Goal: Navigation & Orientation: Find specific page/section

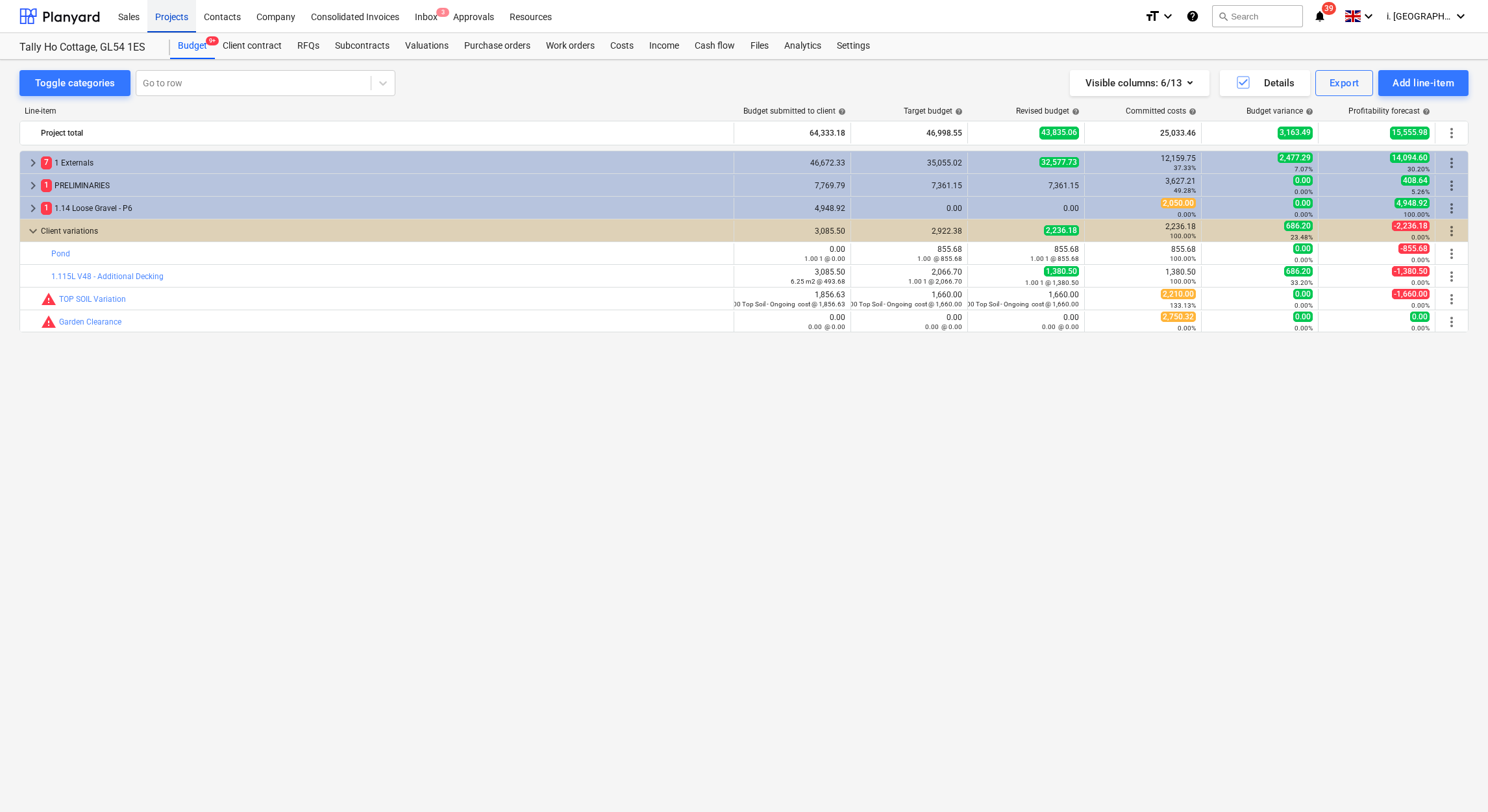
click at [157, 12] on div "Projects" at bounding box center [171, 16] width 49 height 33
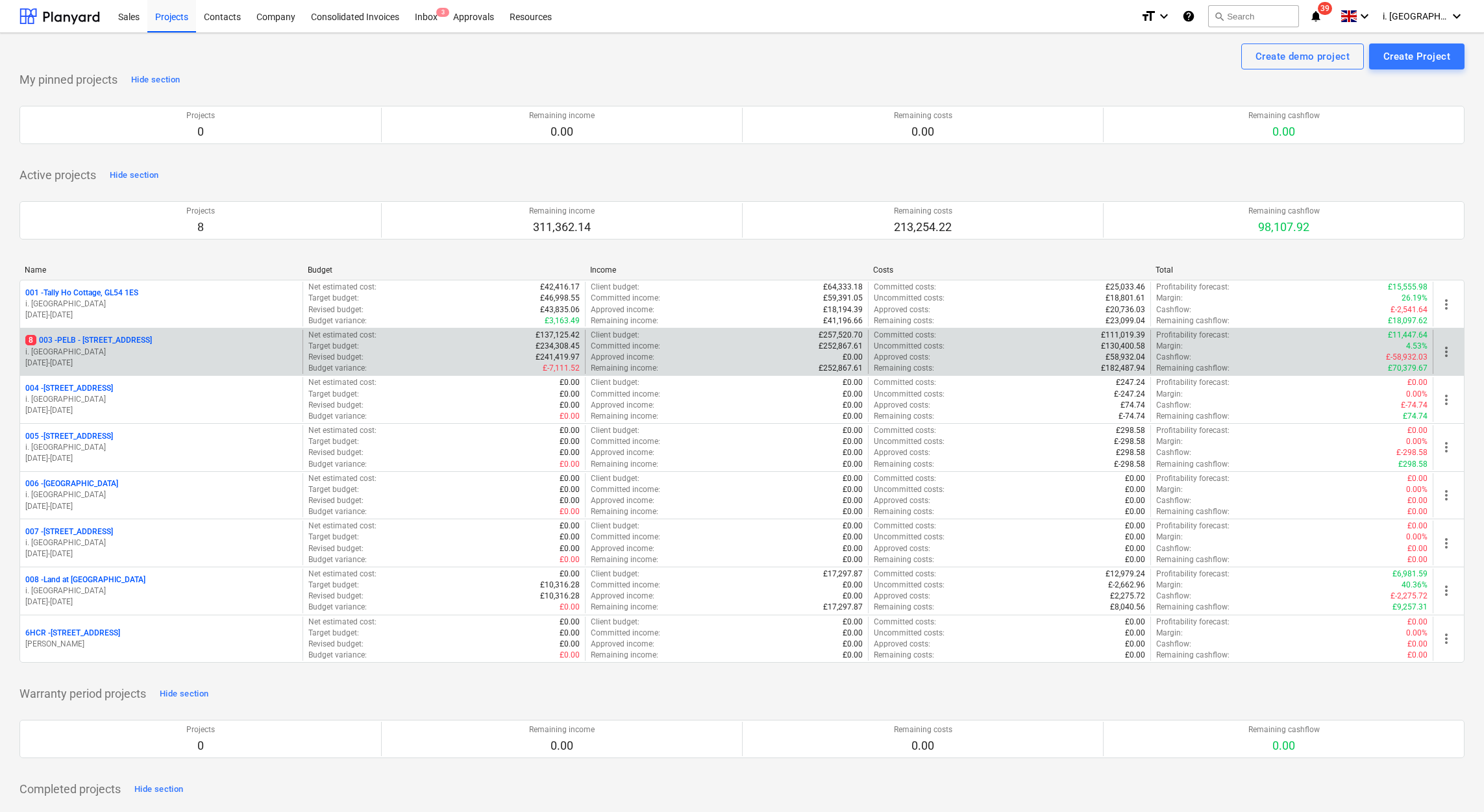
click at [129, 343] on p "8 003 - PELB - [GEOGRAPHIC_DATA], [GEOGRAPHIC_DATA], GL2 7NE" at bounding box center [89, 340] width 127 height 11
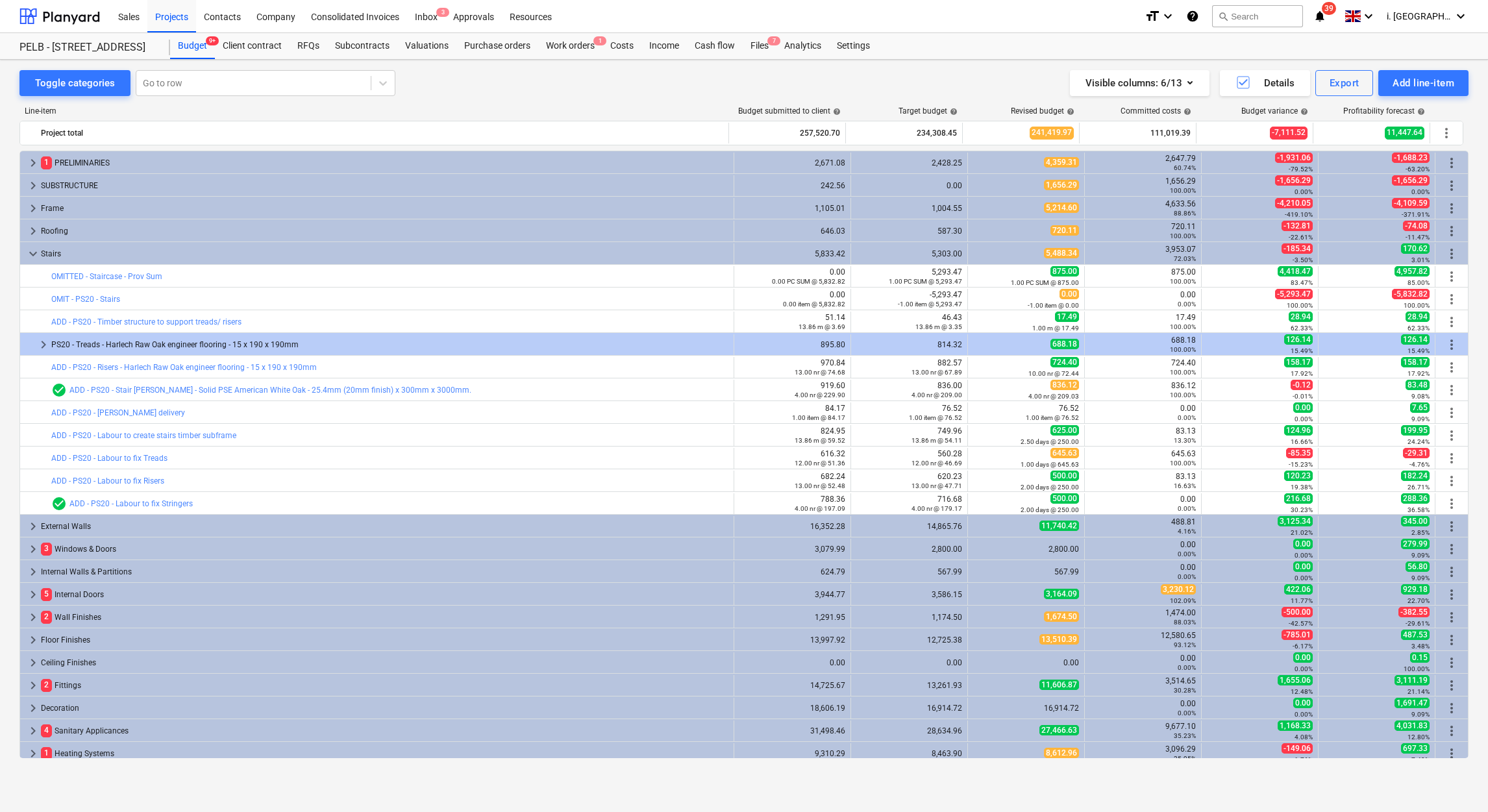
click at [1476, 749] on iframe "Chat Widget" at bounding box center [1456, 780] width 65 height 63
click at [1473, 749] on div "Toggle categories Go to row Visible columns : 6/13 Details Export Add line-item…" at bounding box center [744, 421] width 1488 height 725
click at [1468, 599] on div "Toggle categories Go to row Visible columns : 6/13 Details Export Add line-item…" at bounding box center [744, 421] width 1488 height 725
drag, startPoint x: 1469, startPoint y: 431, endPoint x: 1466, endPoint y: 626, distance: 195.0
click at [1466, 626] on div "Toggle categories Go to row Visible columns : 6/13 Details Export Add line-item…" at bounding box center [744, 421] width 1488 height 725
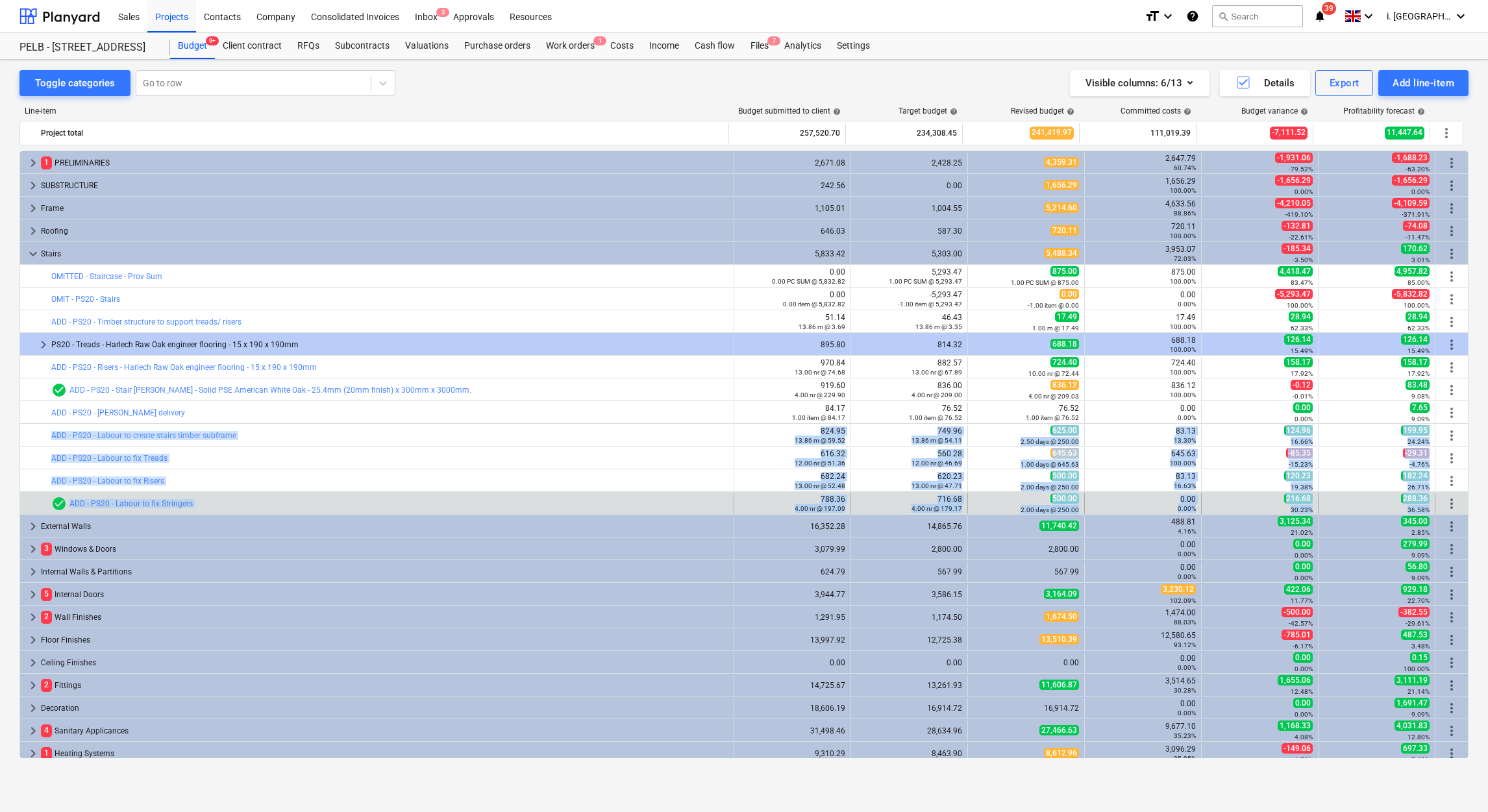
drag, startPoint x: 1464, startPoint y: 423, endPoint x: 1463, endPoint y: 501, distance: 78.0
click at [1463, 501] on div "keyboard_arrow_right 1 PRELIMINARIES 2,671.08 2,428.25 4,359.31 2,647.79 60.74%…" at bounding box center [744, 798] width 1450 height 1295
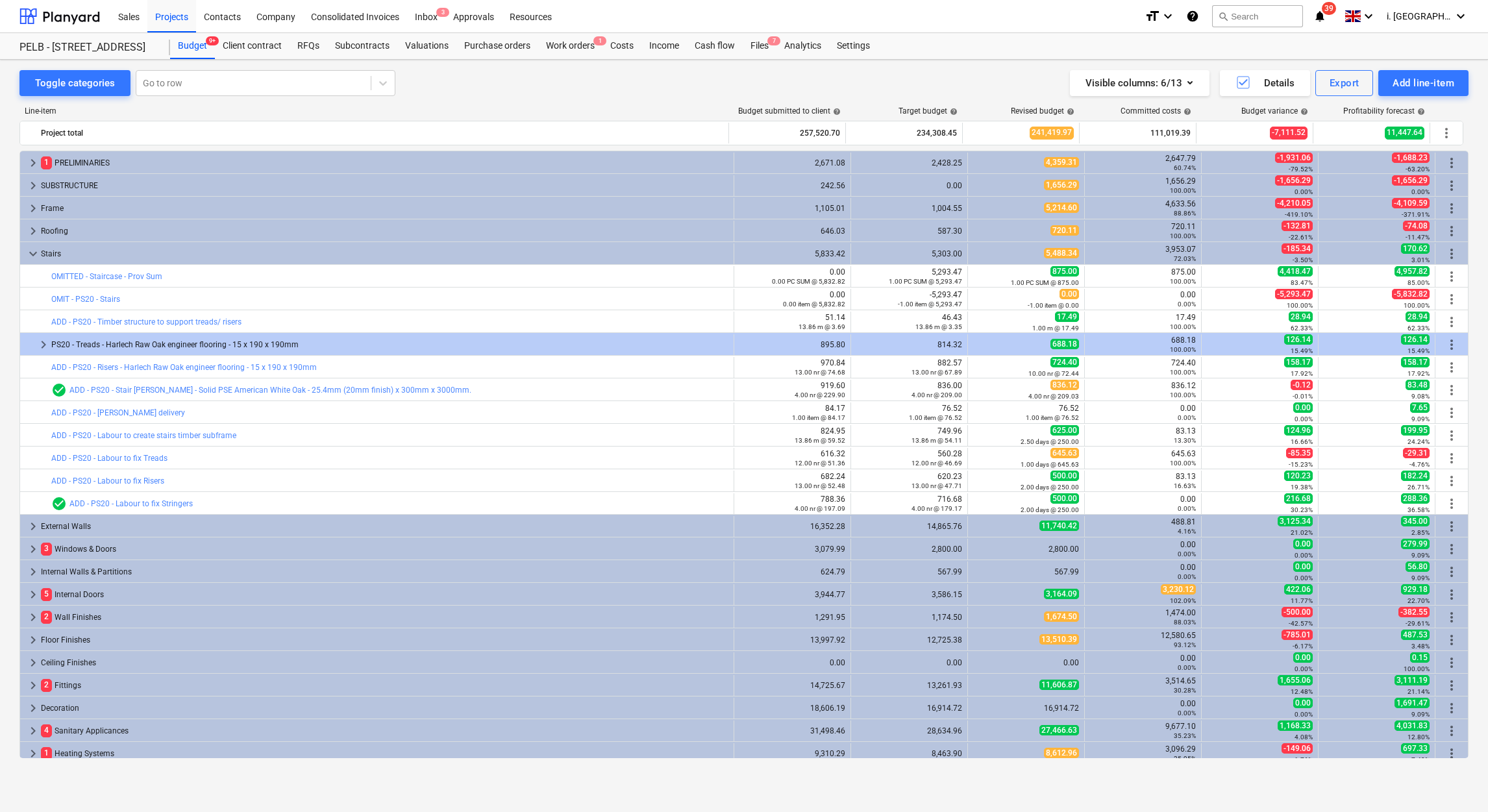
drag, startPoint x: 1463, startPoint y: 501, endPoint x: 1479, endPoint y: 236, distance: 265.5
click at [1479, 236] on div "Toggle categories Go to row Visible columns : 6/13 Details Export Add line-item…" at bounding box center [744, 421] width 1488 height 725
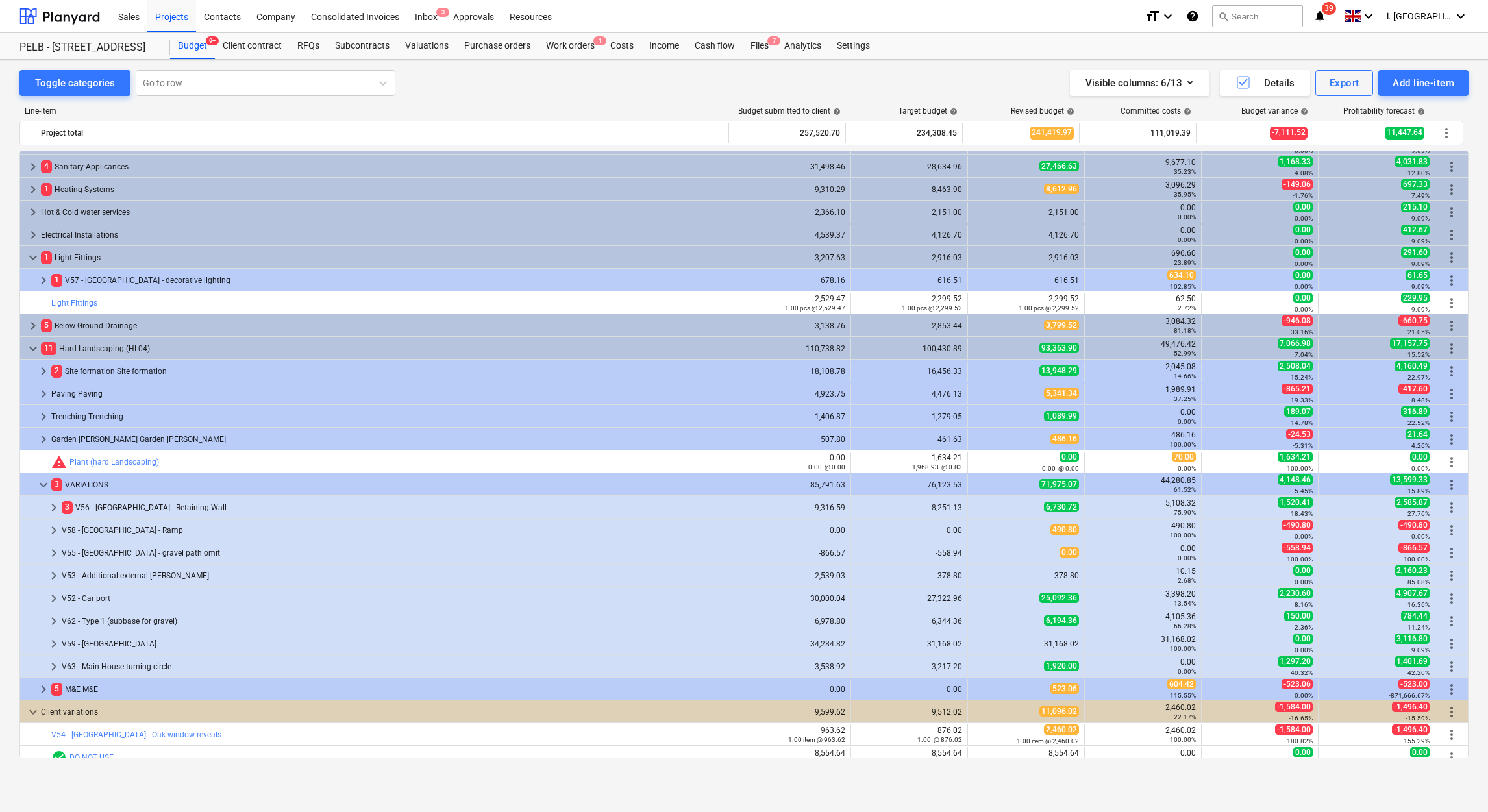
scroll to position [688, 0]
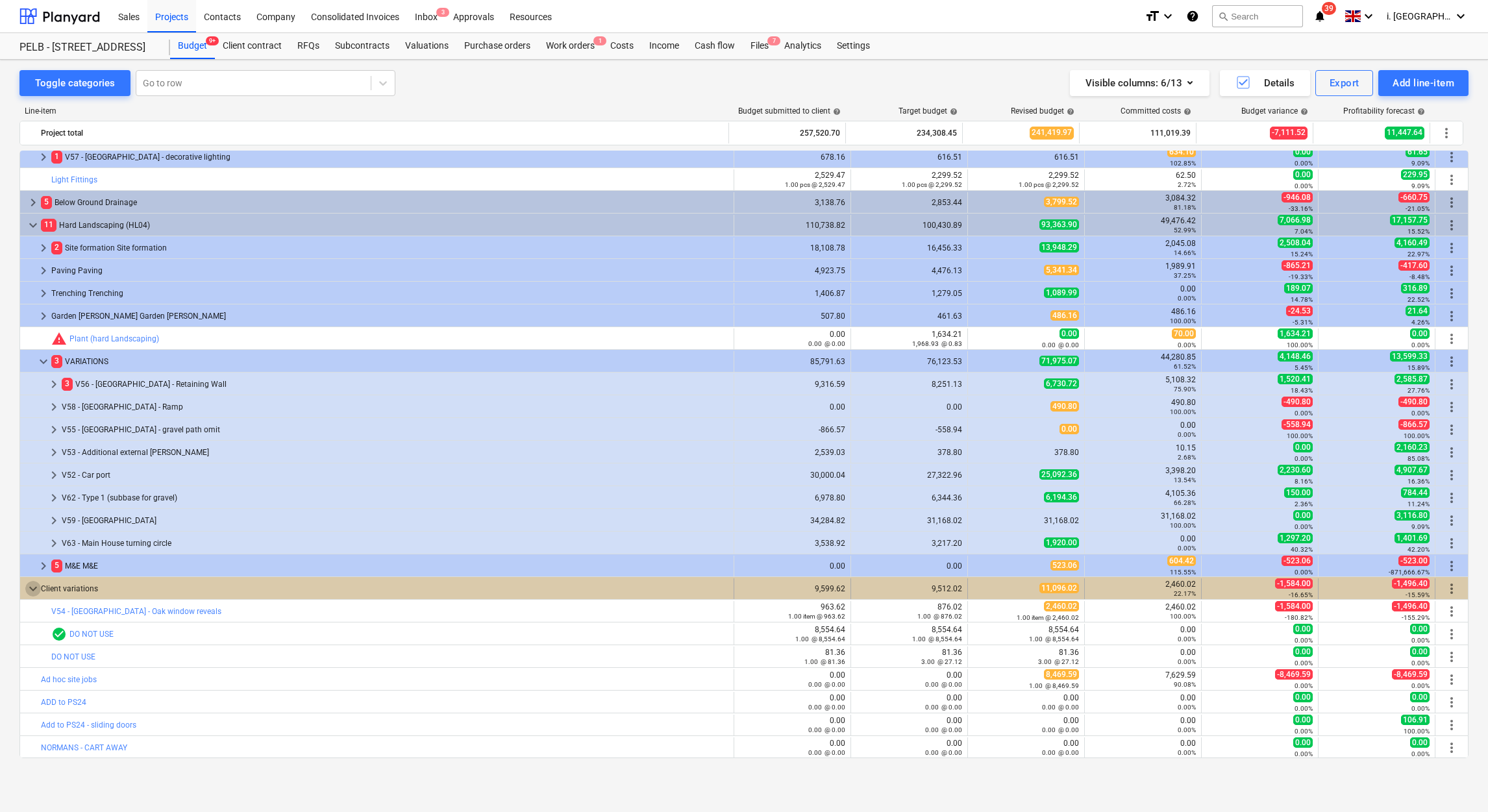
click at [32, 584] on span "keyboard_arrow_down" at bounding box center [33, 589] width 16 height 16
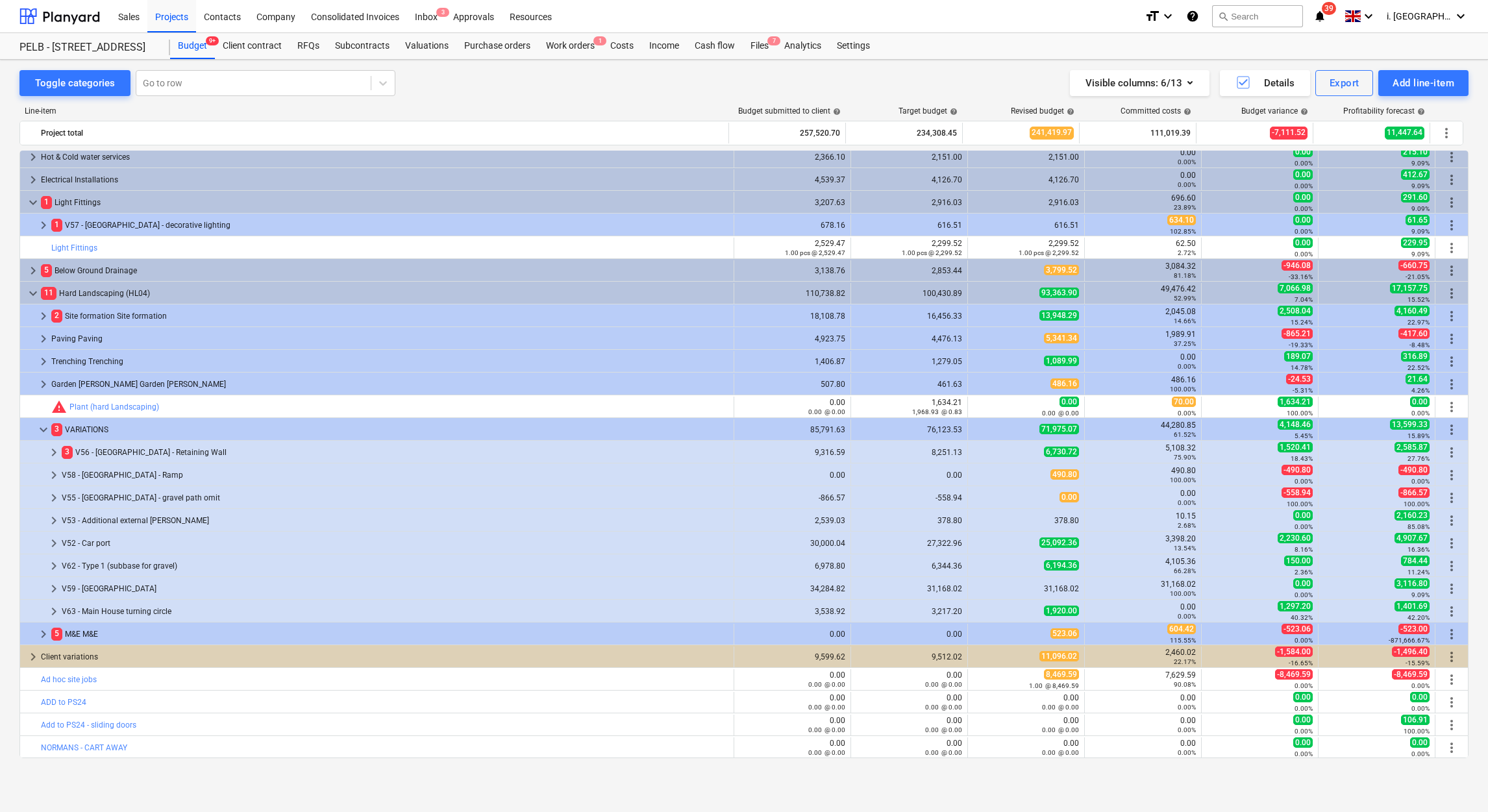
scroll to position [618, 0]
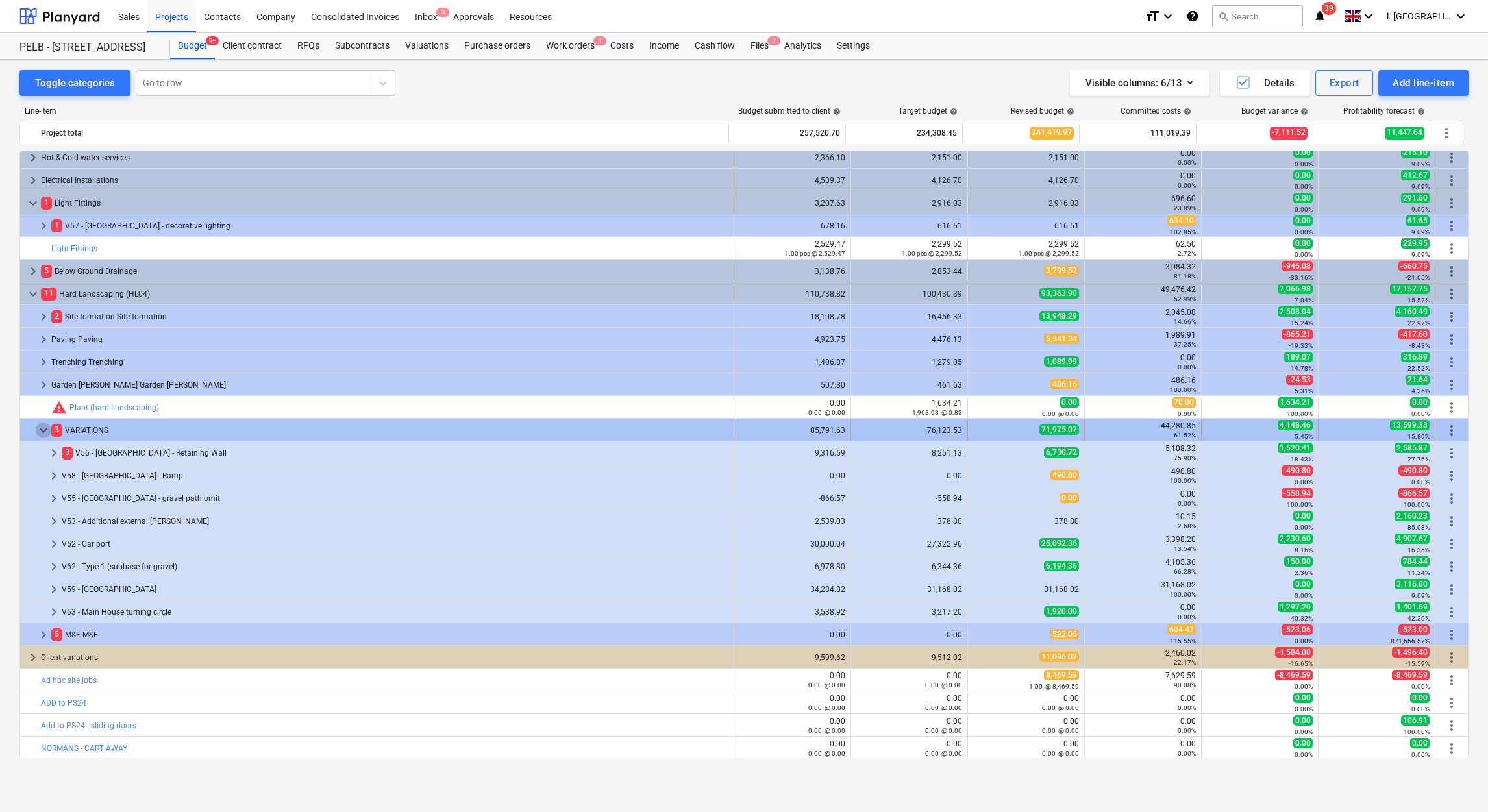
click at [41, 436] on span "keyboard_arrow_down" at bounding box center [43, 430] width 16 height 16
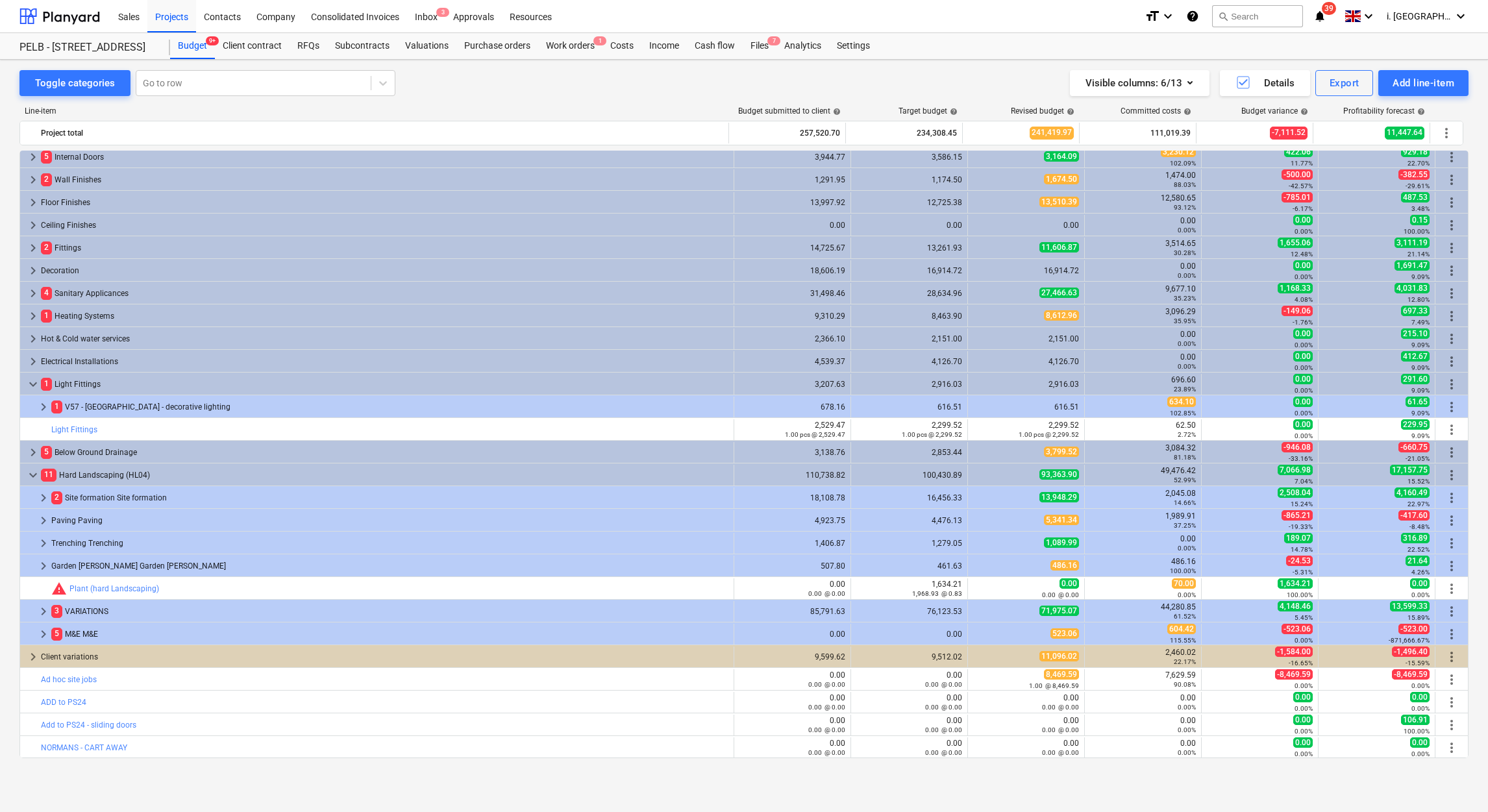
scroll to position [437, 0]
click at [41, 436] on div at bounding box center [43, 430] width 16 height 21
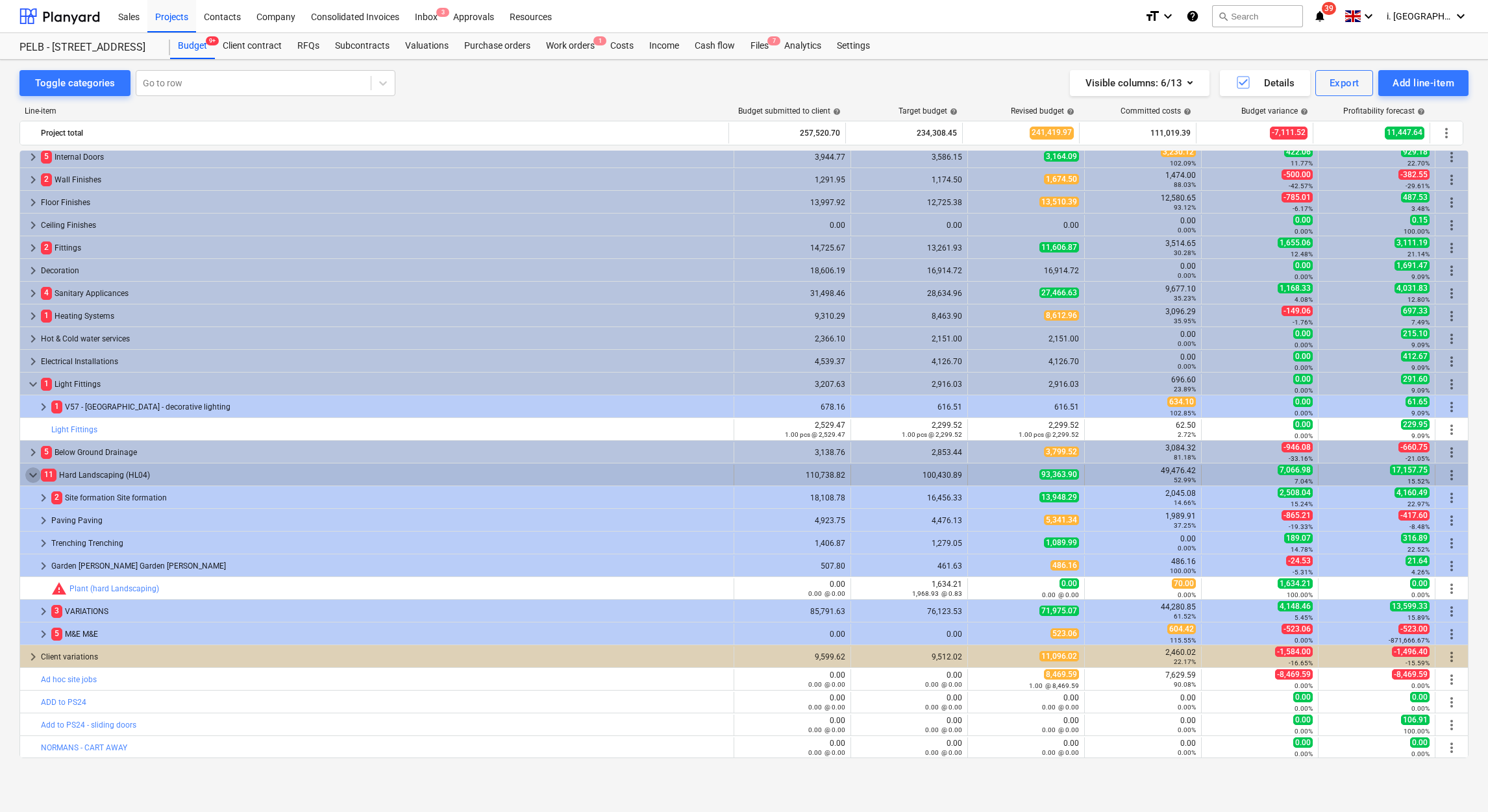
click at [37, 473] on span "keyboard_arrow_down" at bounding box center [33, 475] width 16 height 16
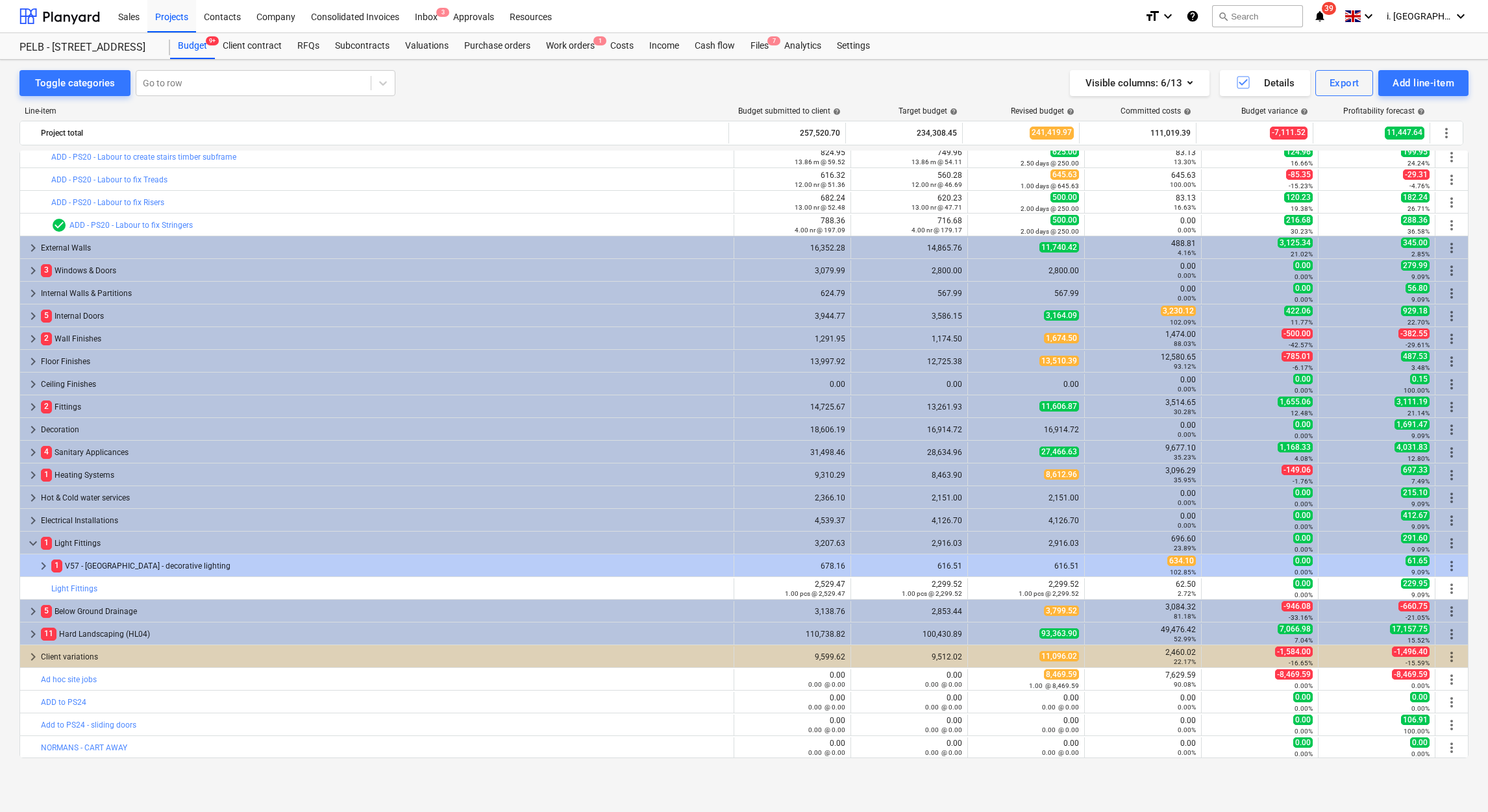
scroll to position [278, 0]
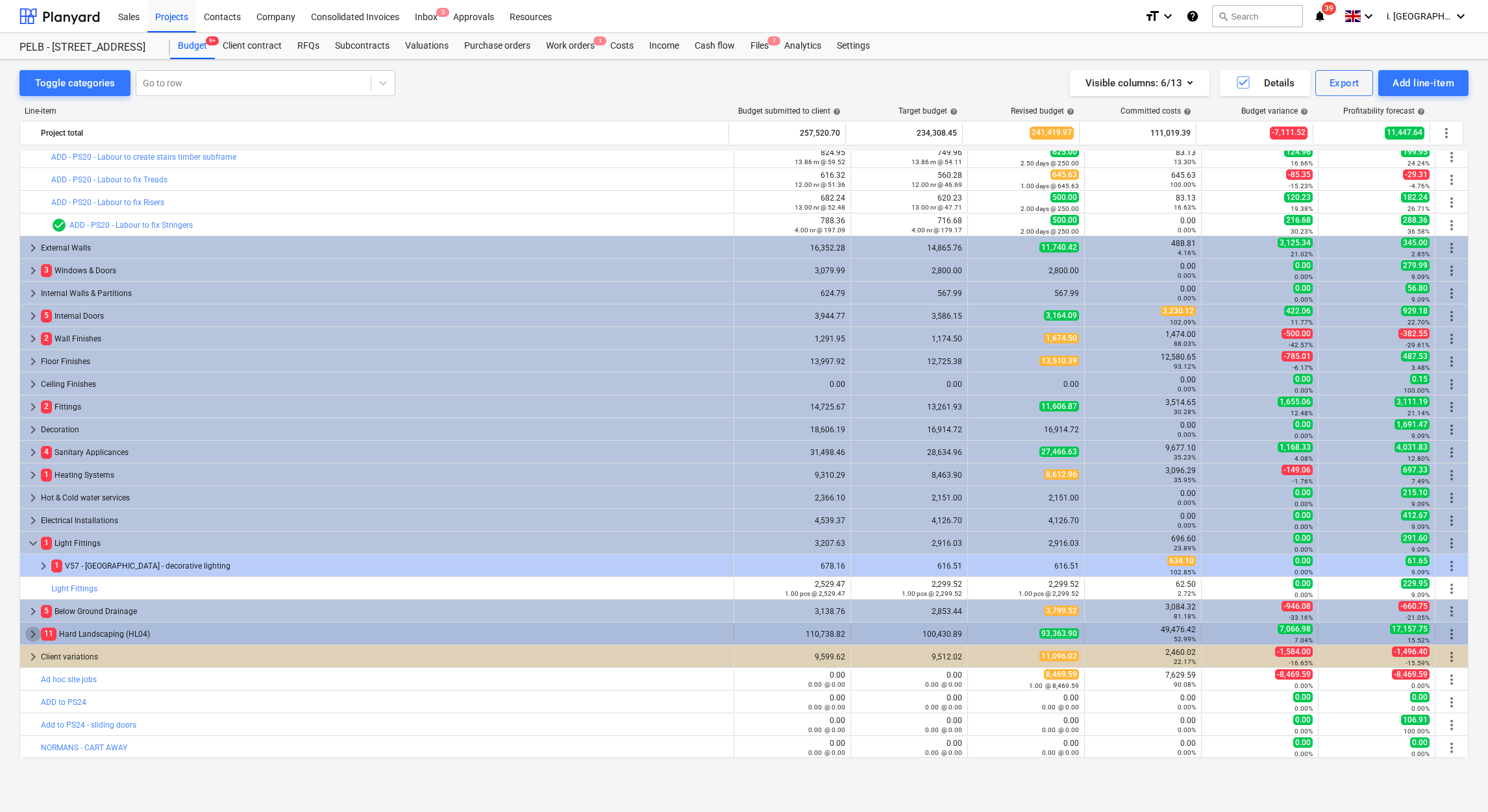
click at [34, 631] on span "keyboard_arrow_right" at bounding box center [33, 634] width 16 height 16
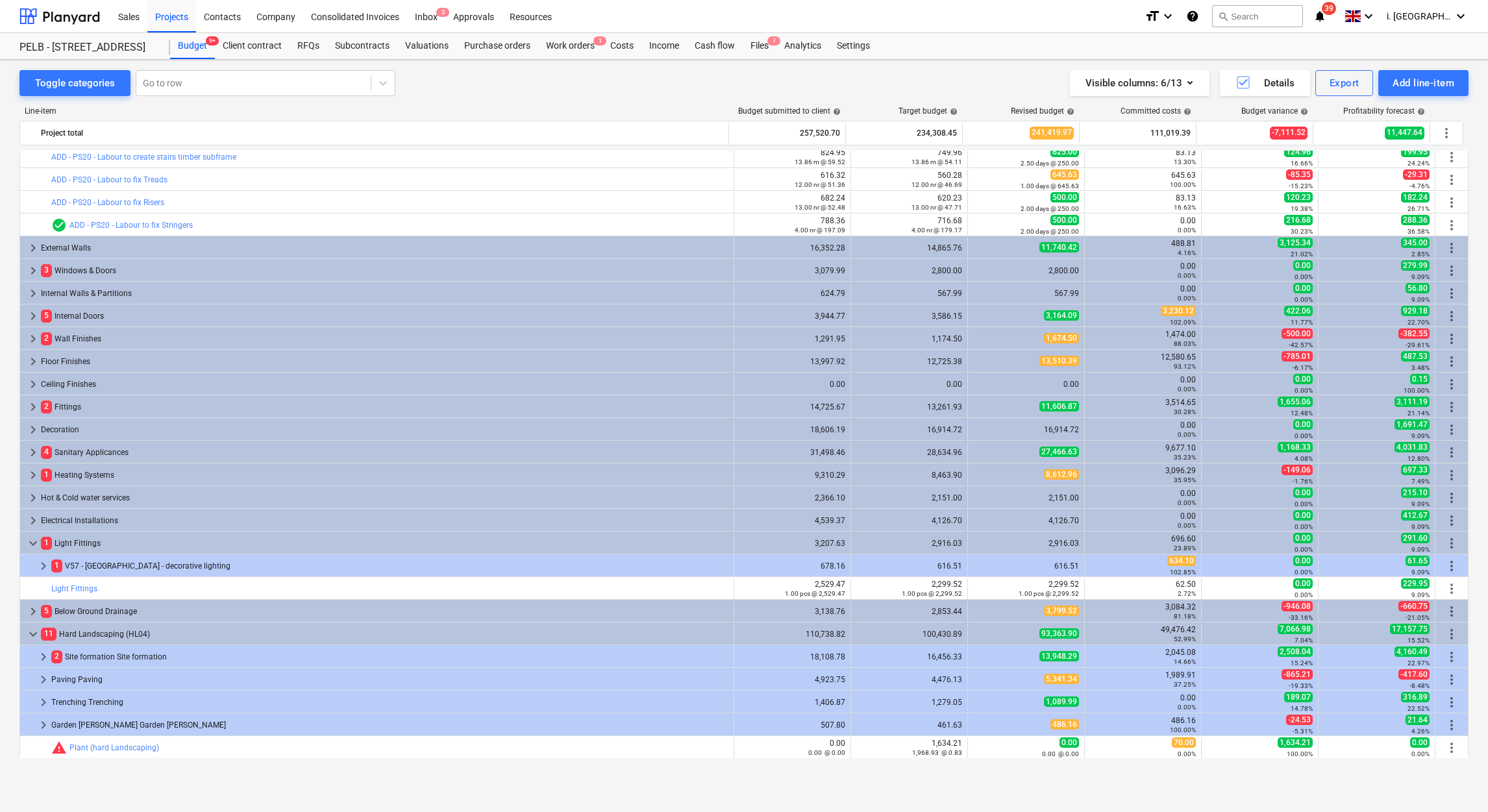
drag, startPoint x: 1468, startPoint y: 660, endPoint x: 1471, endPoint y: 683, distance: 23.2
click at [1471, 683] on div "Toggle categories Go to row Visible columns : 6/13 Details Export Add line-item…" at bounding box center [744, 421] width 1488 height 725
click at [1468, 697] on div "Toggle categories Go to row Visible columns : 6/13 Details Export Add line-item…" at bounding box center [744, 421] width 1488 height 725
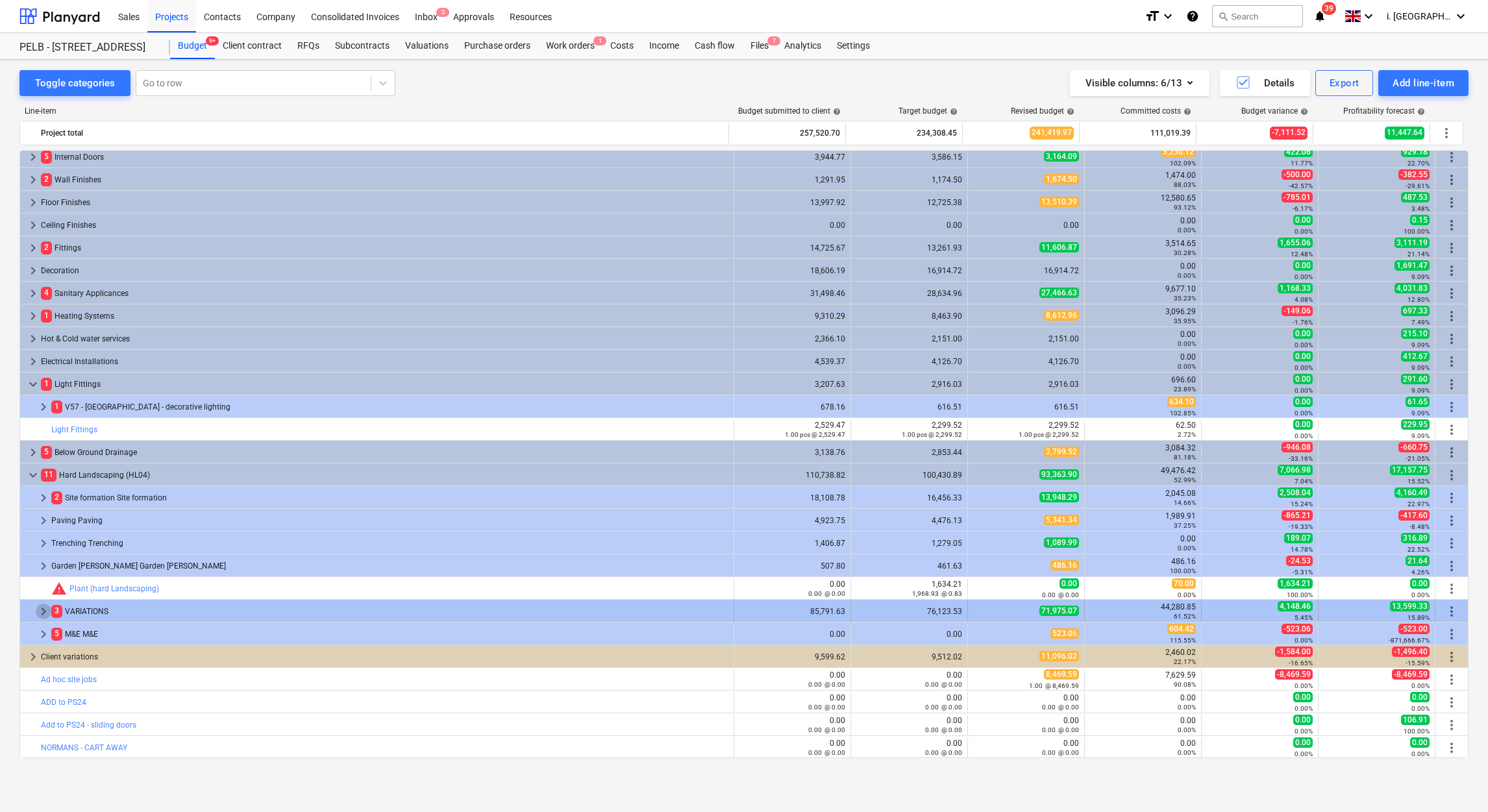
click at [46, 611] on span "keyboard_arrow_right" at bounding box center [43, 611] width 16 height 16
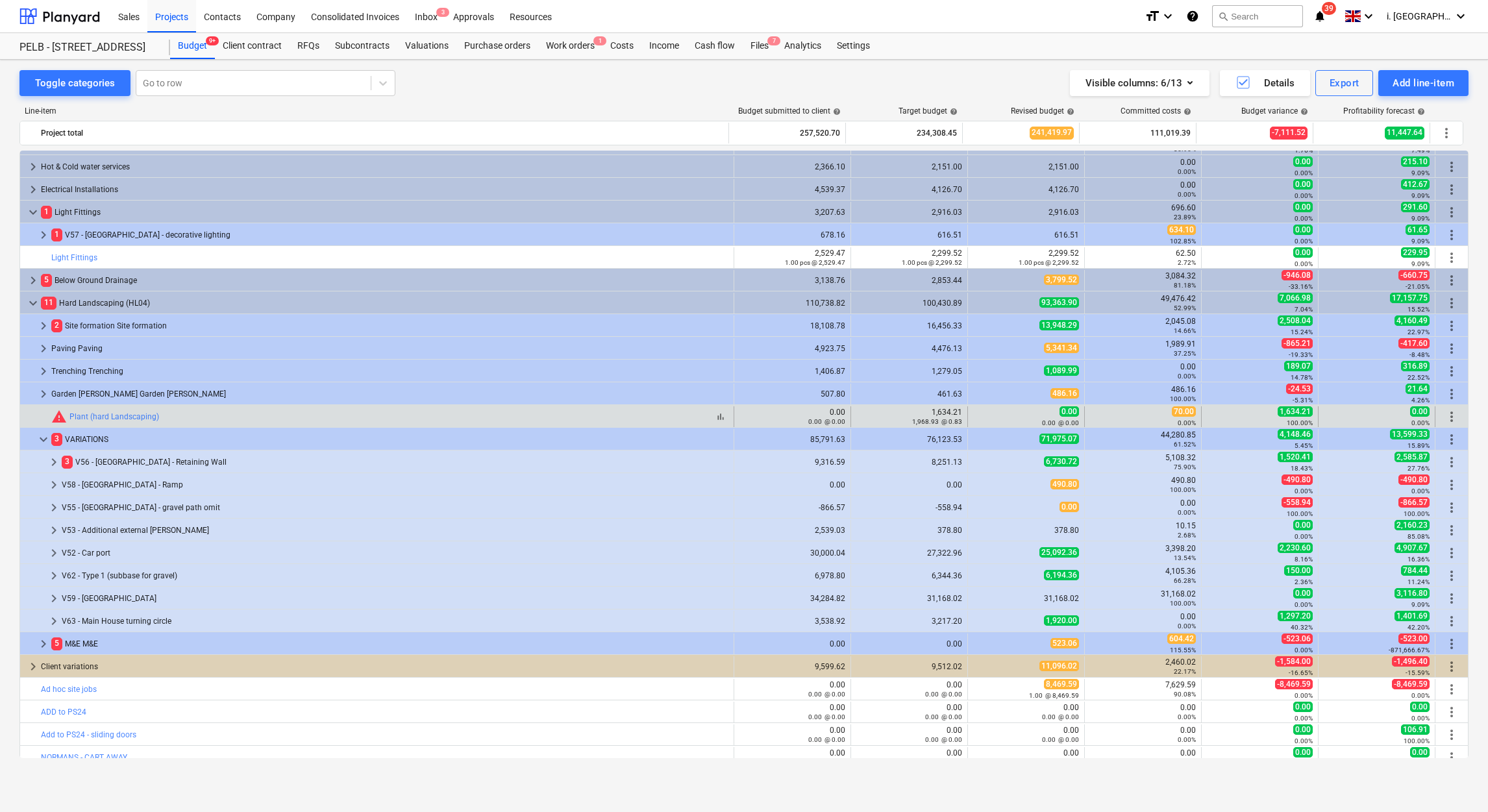
scroll to position [532, 0]
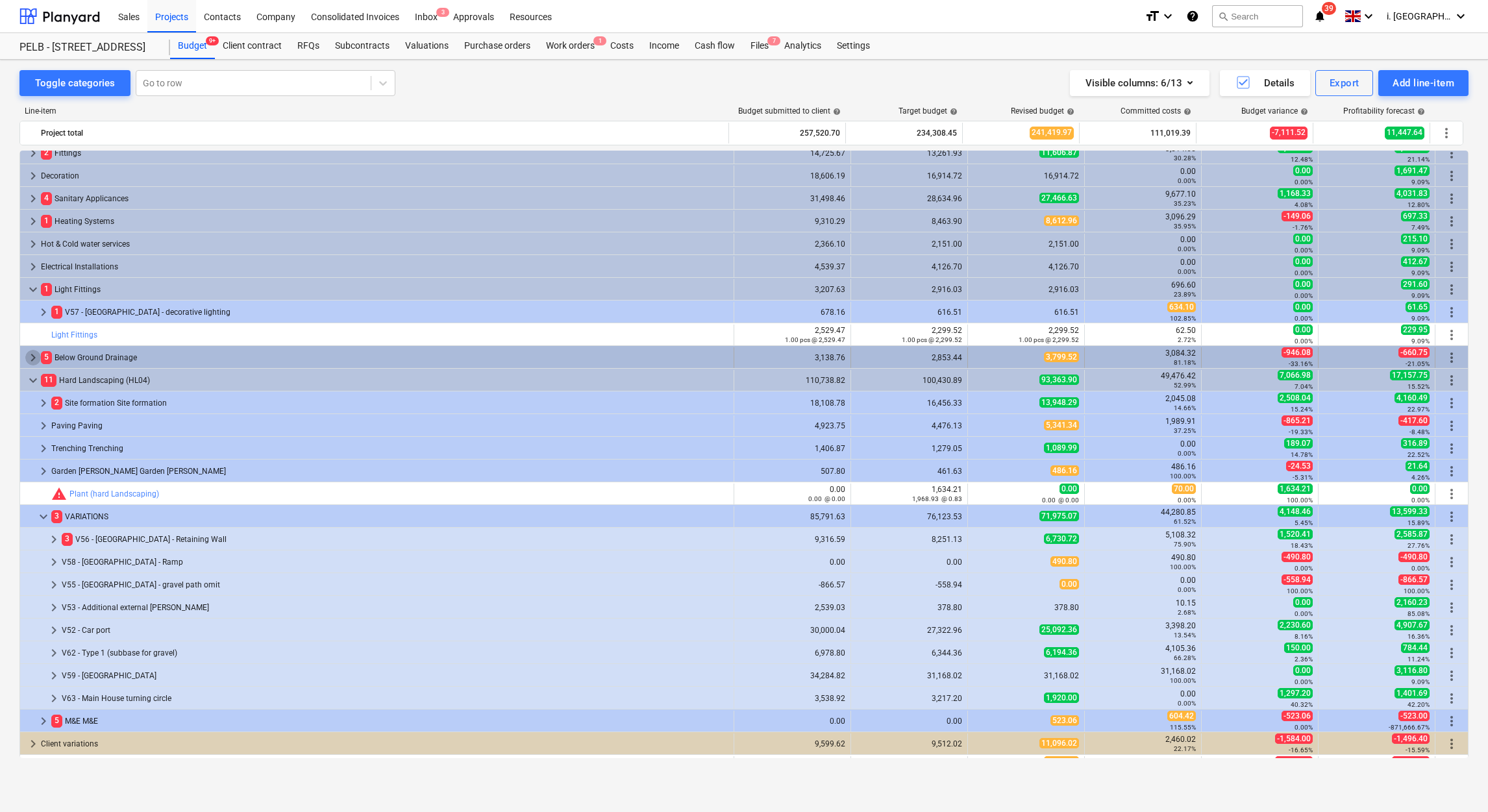
click at [32, 359] on span "keyboard_arrow_right" at bounding box center [33, 357] width 16 height 16
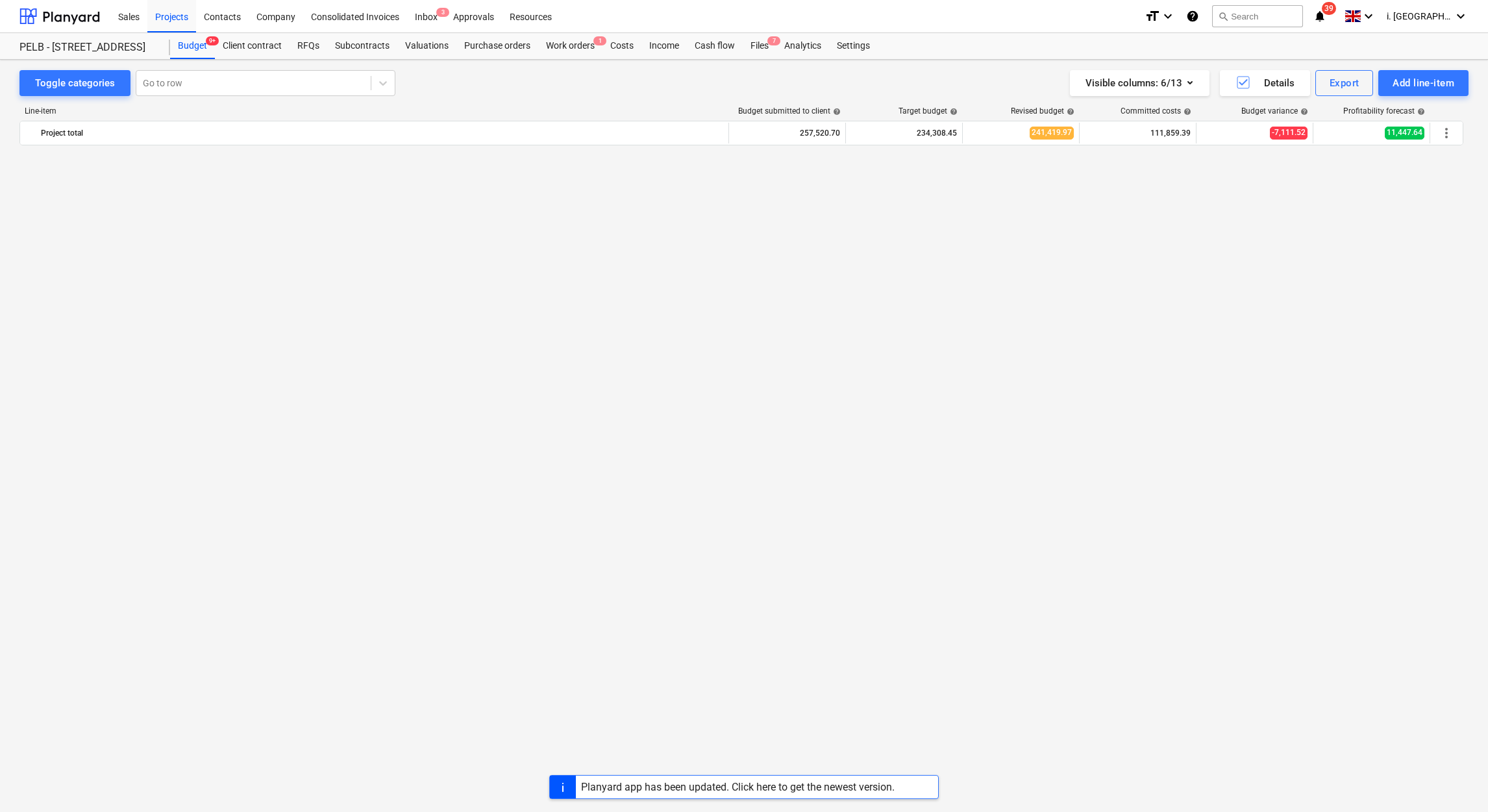
scroll to position [1457, 0]
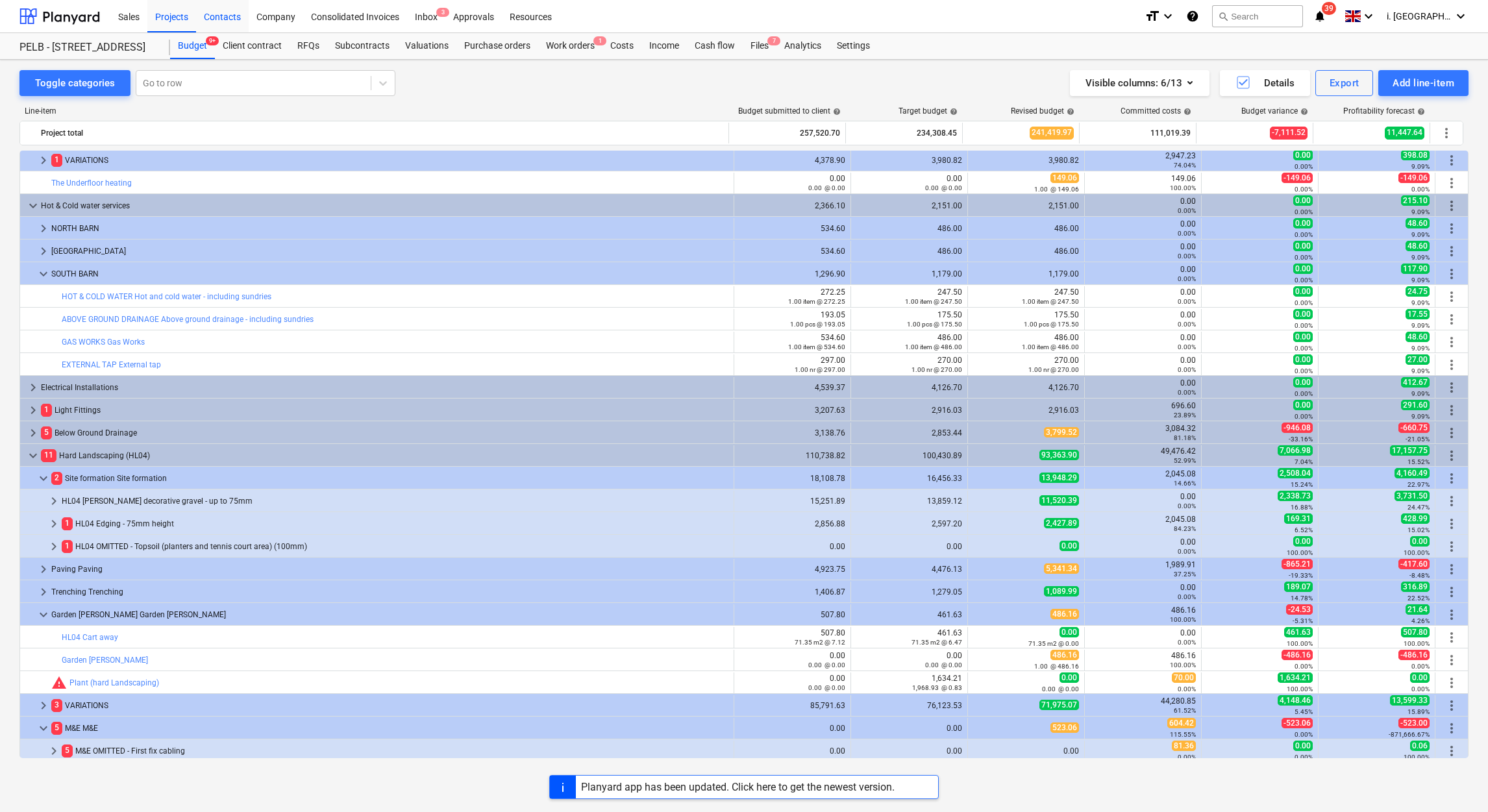
click at [222, 17] on div "Contacts" at bounding box center [222, 16] width 53 height 33
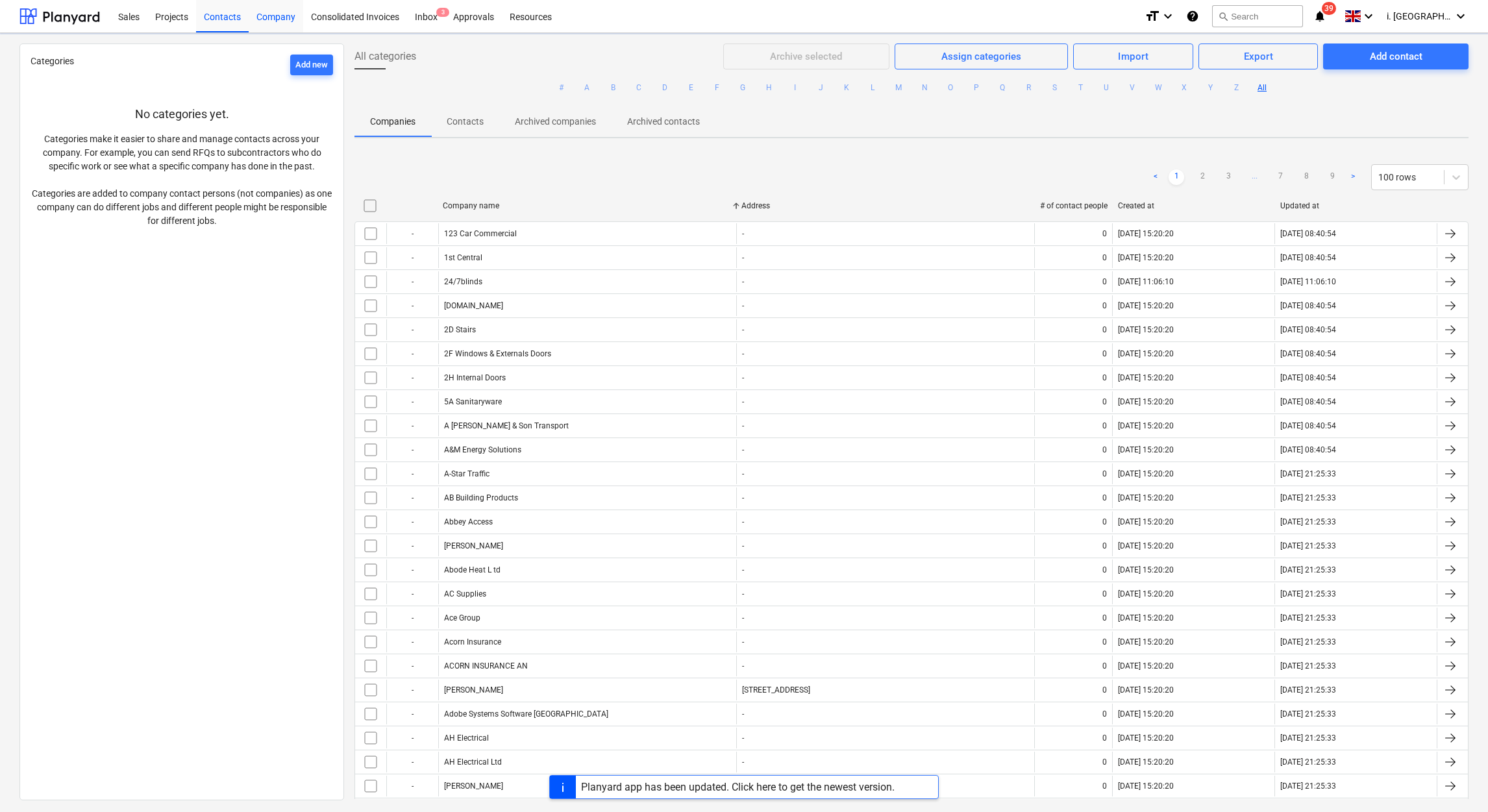
click at [268, 17] on div "Company" at bounding box center [276, 16] width 54 height 33
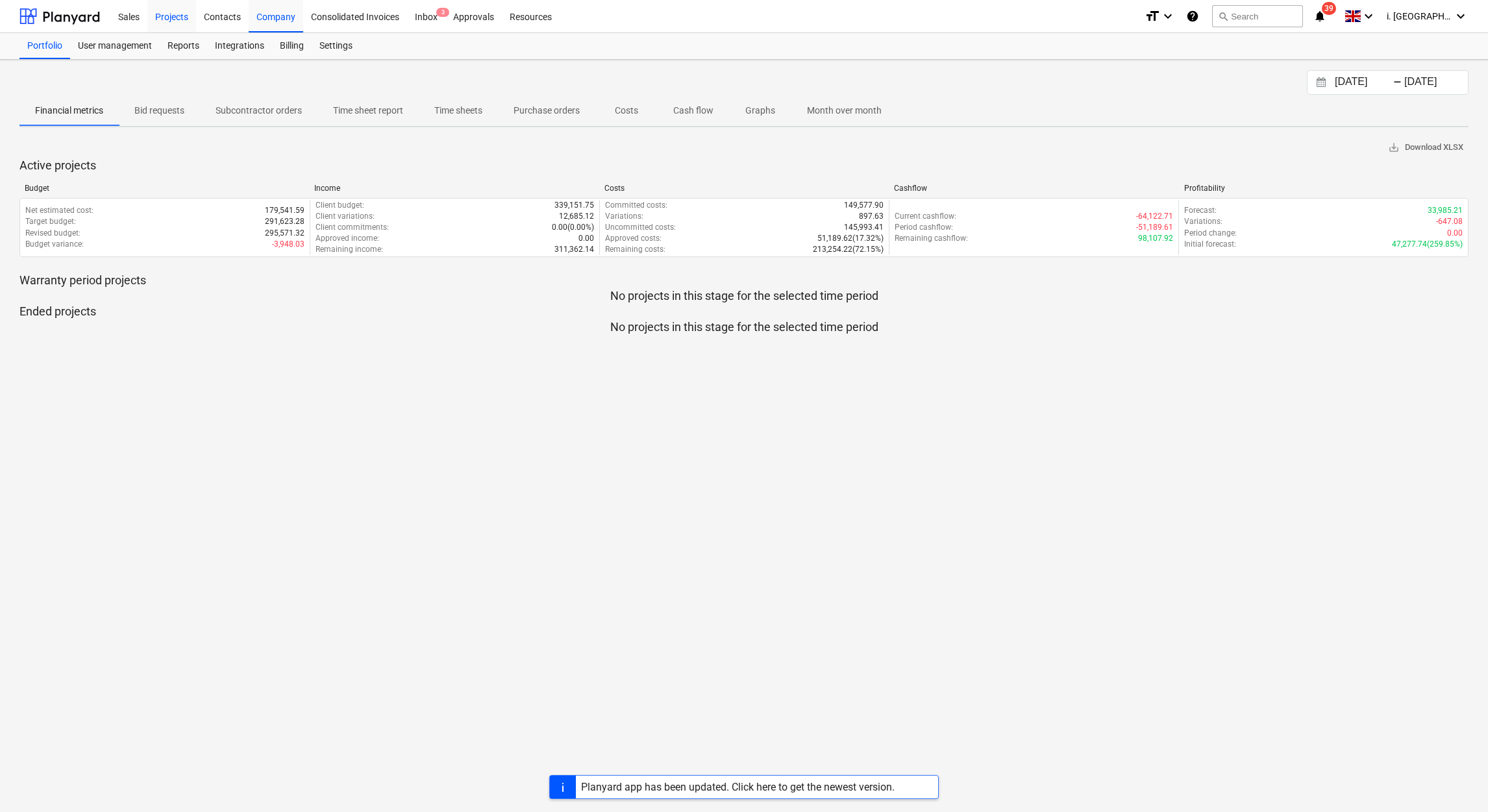
click at [166, 23] on div "Projects" at bounding box center [171, 16] width 49 height 33
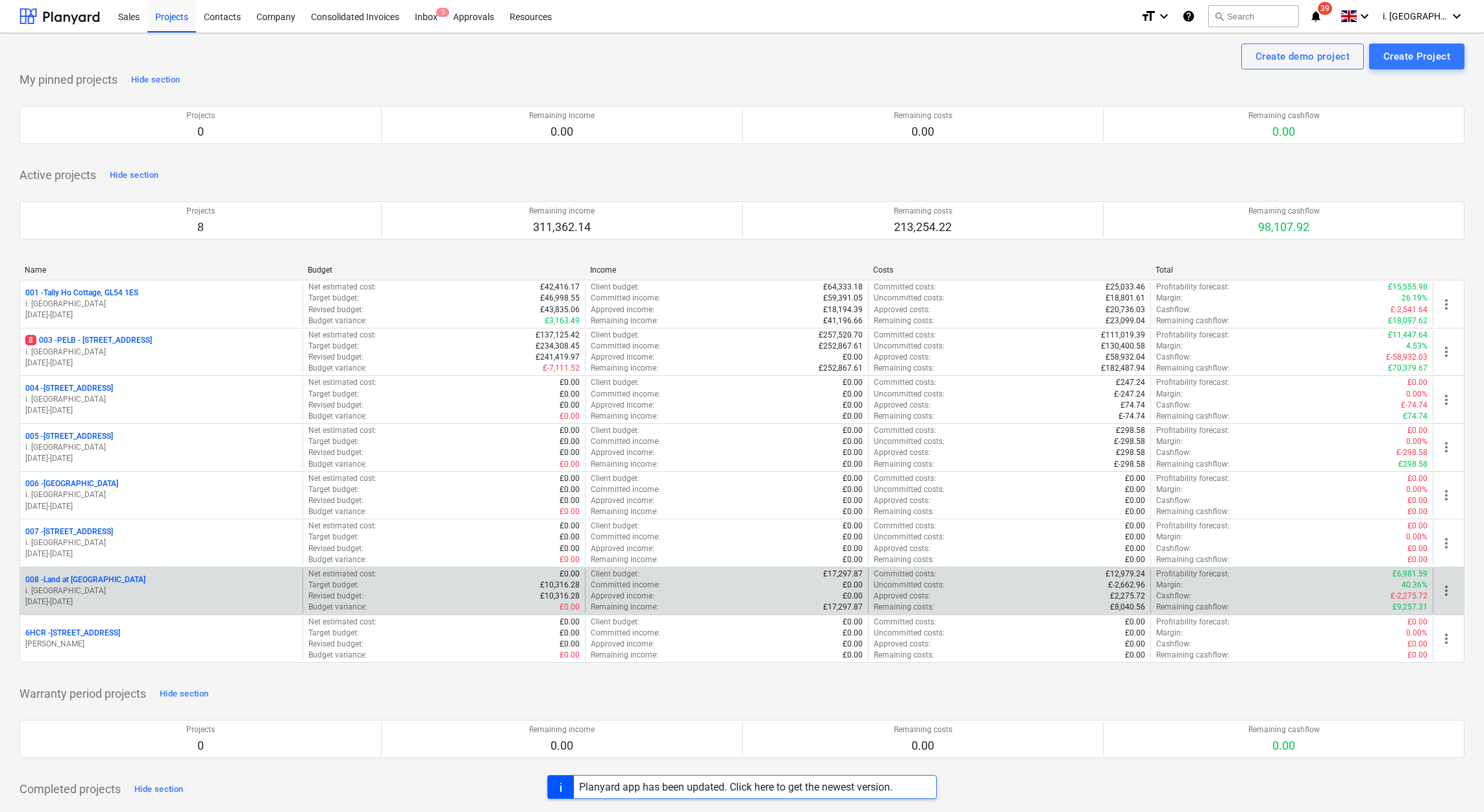
click at [130, 604] on p "01.10.2025 - 30.09.2026" at bounding box center [161, 602] width 272 height 11
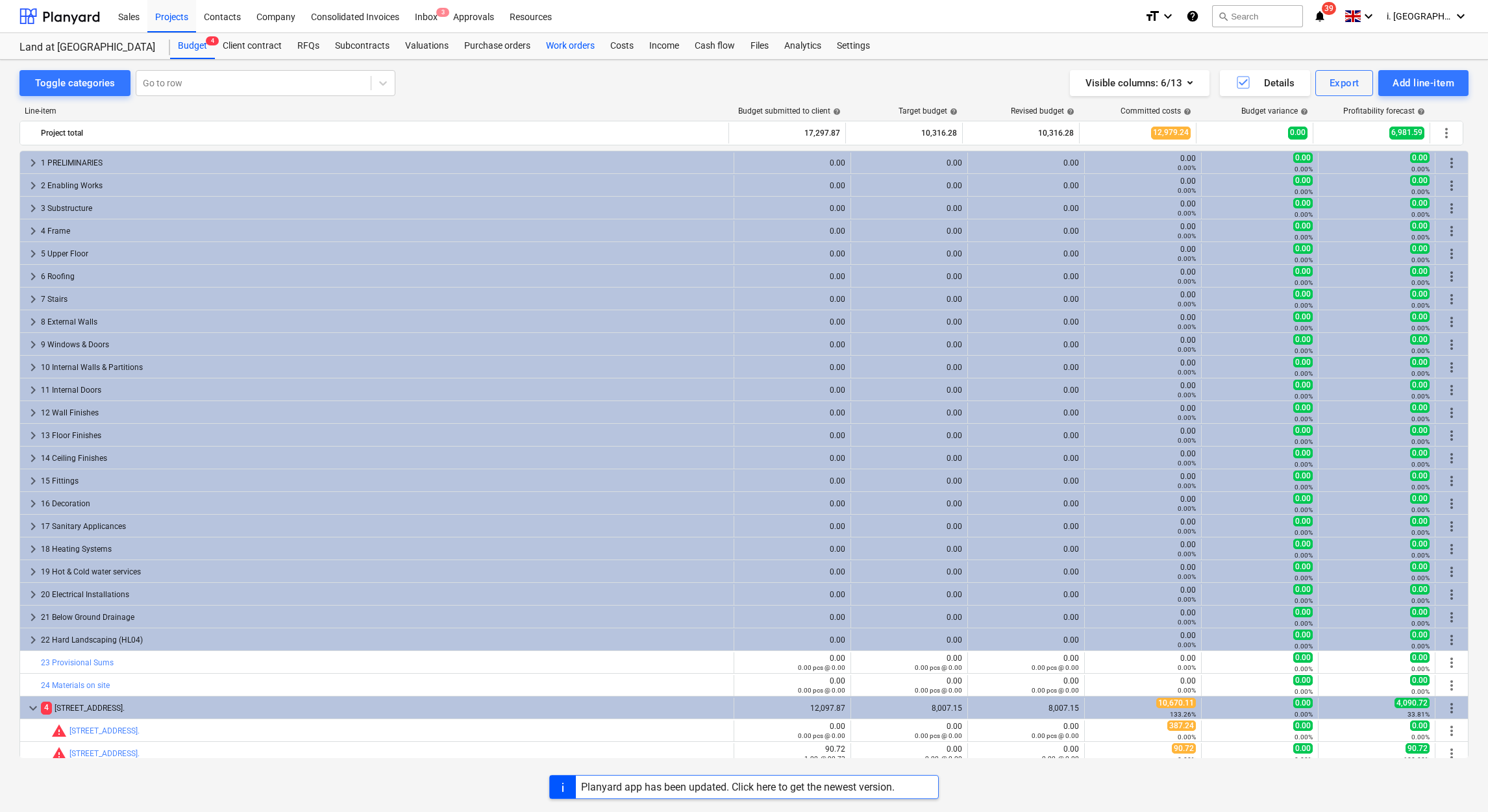
click at [559, 41] on div "Work orders" at bounding box center [570, 46] width 64 height 26
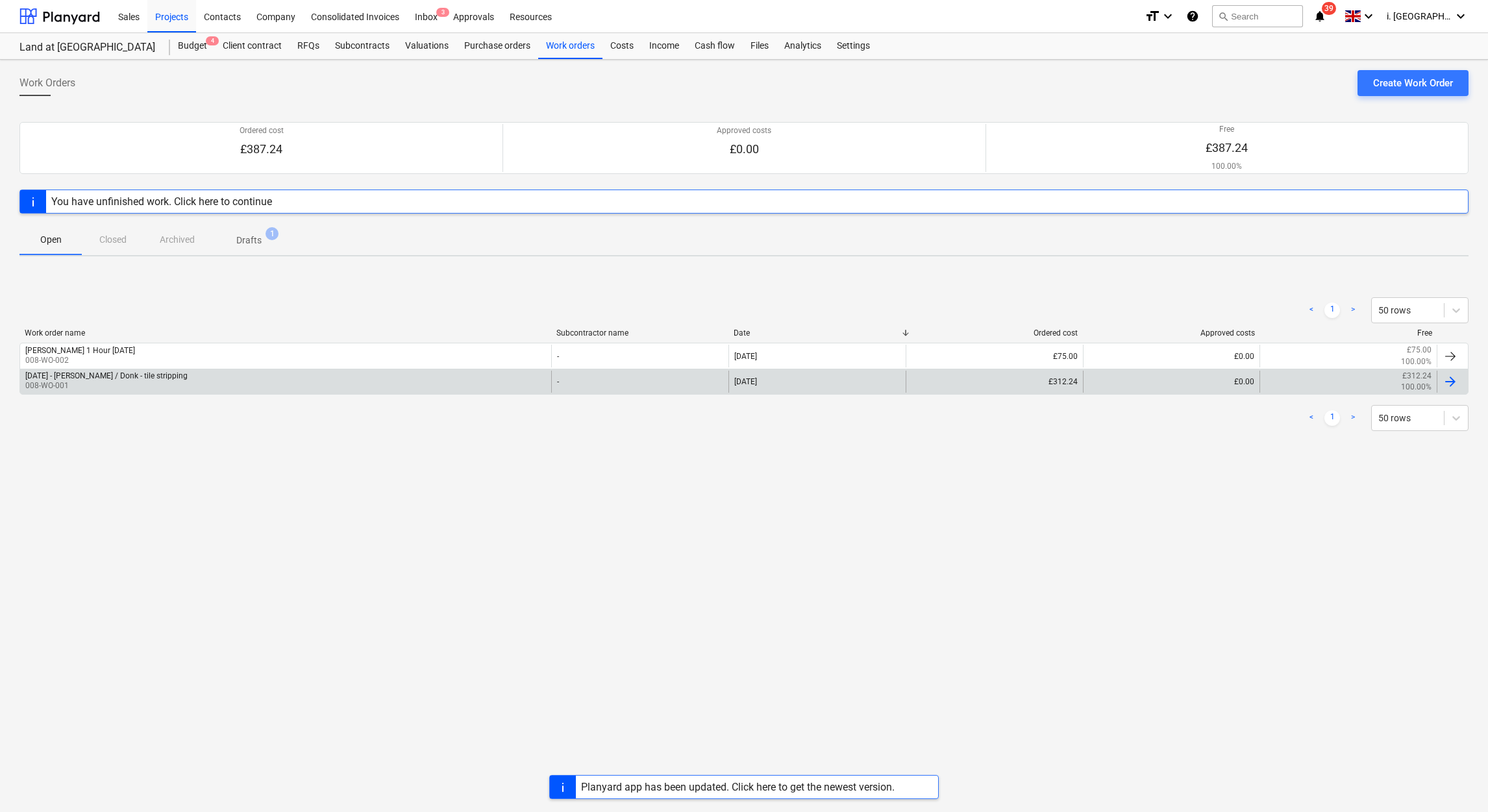
click at [428, 390] on div "Friday 18th September - Dan / Donk - tile stripping 008-WO-001" at bounding box center [286, 381] width 531 height 22
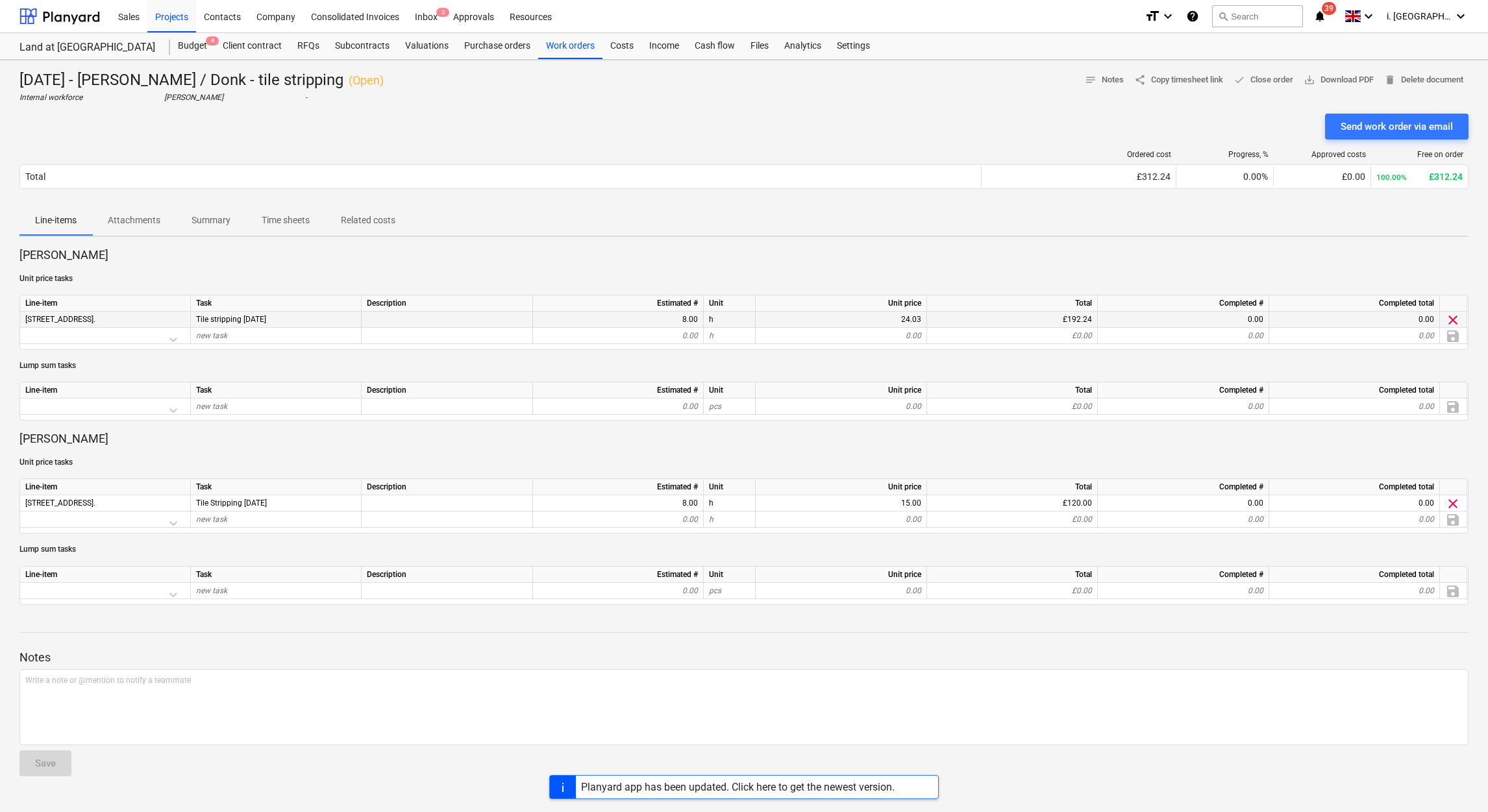
drag, startPoint x: 287, startPoint y: 314, endPoint x: 192, endPoint y: 315, distance: 95.0
click at [192, 315] on div "Tile stripping 19th Sept" at bounding box center [276, 320] width 170 height 17
copy span "Tile stripping 19th Sept"
click at [170, 12] on div "Projects" at bounding box center [171, 16] width 49 height 33
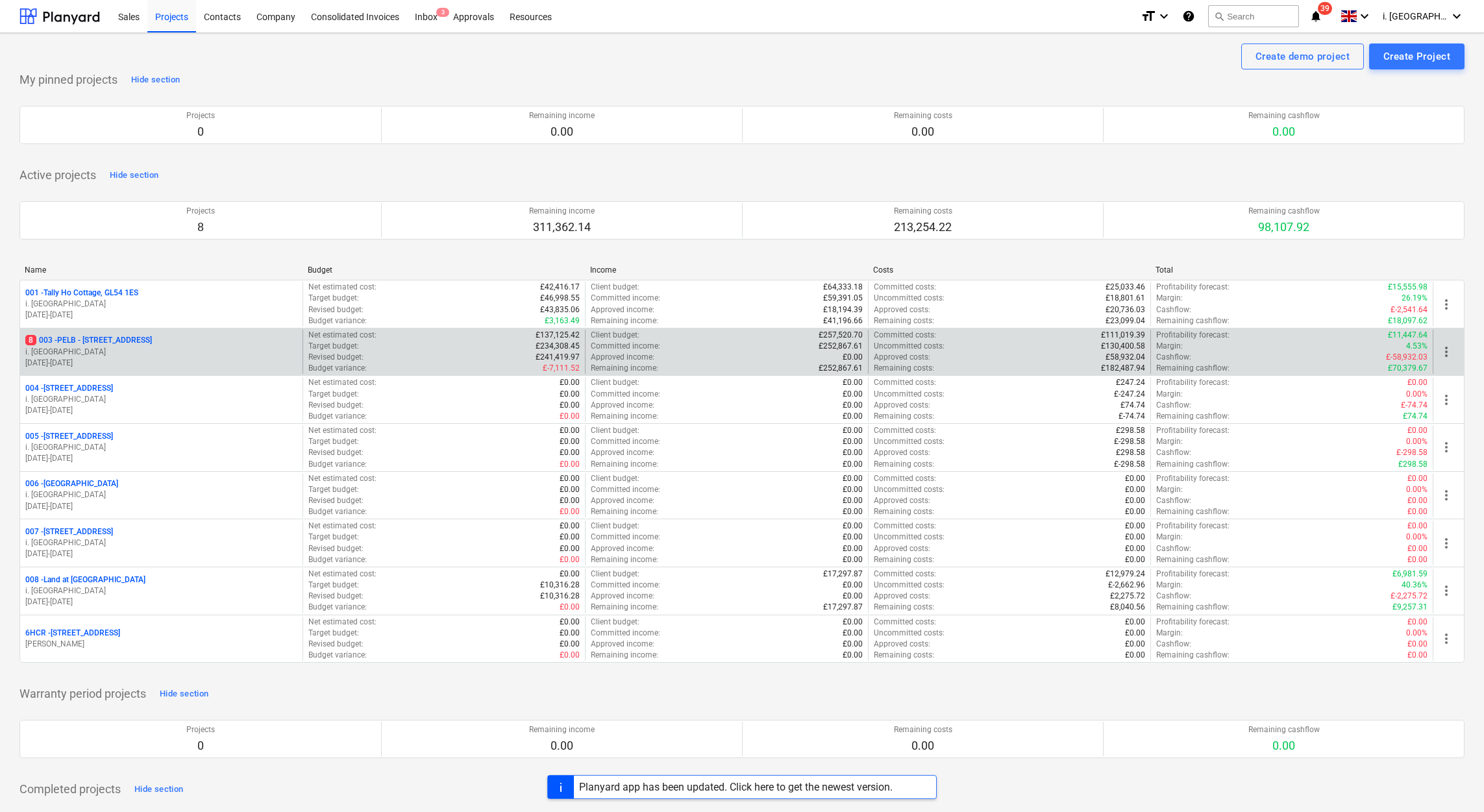
click at [152, 346] on p "8 003 - PELB - [GEOGRAPHIC_DATA], [GEOGRAPHIC_DATA], GL2 7NE" at bounding box center [89, 340] width 127 height 11
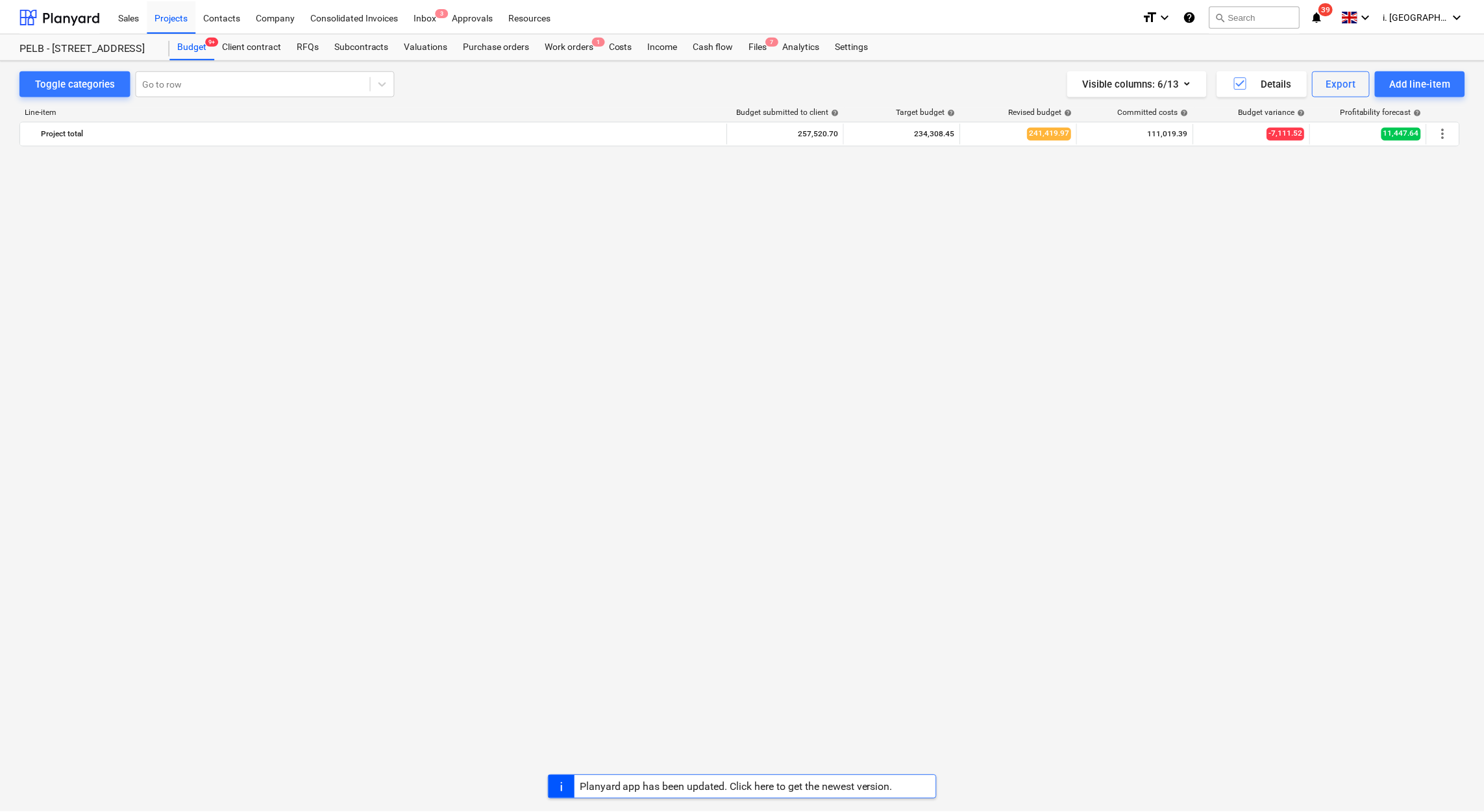
scroll to position [1457, 0]
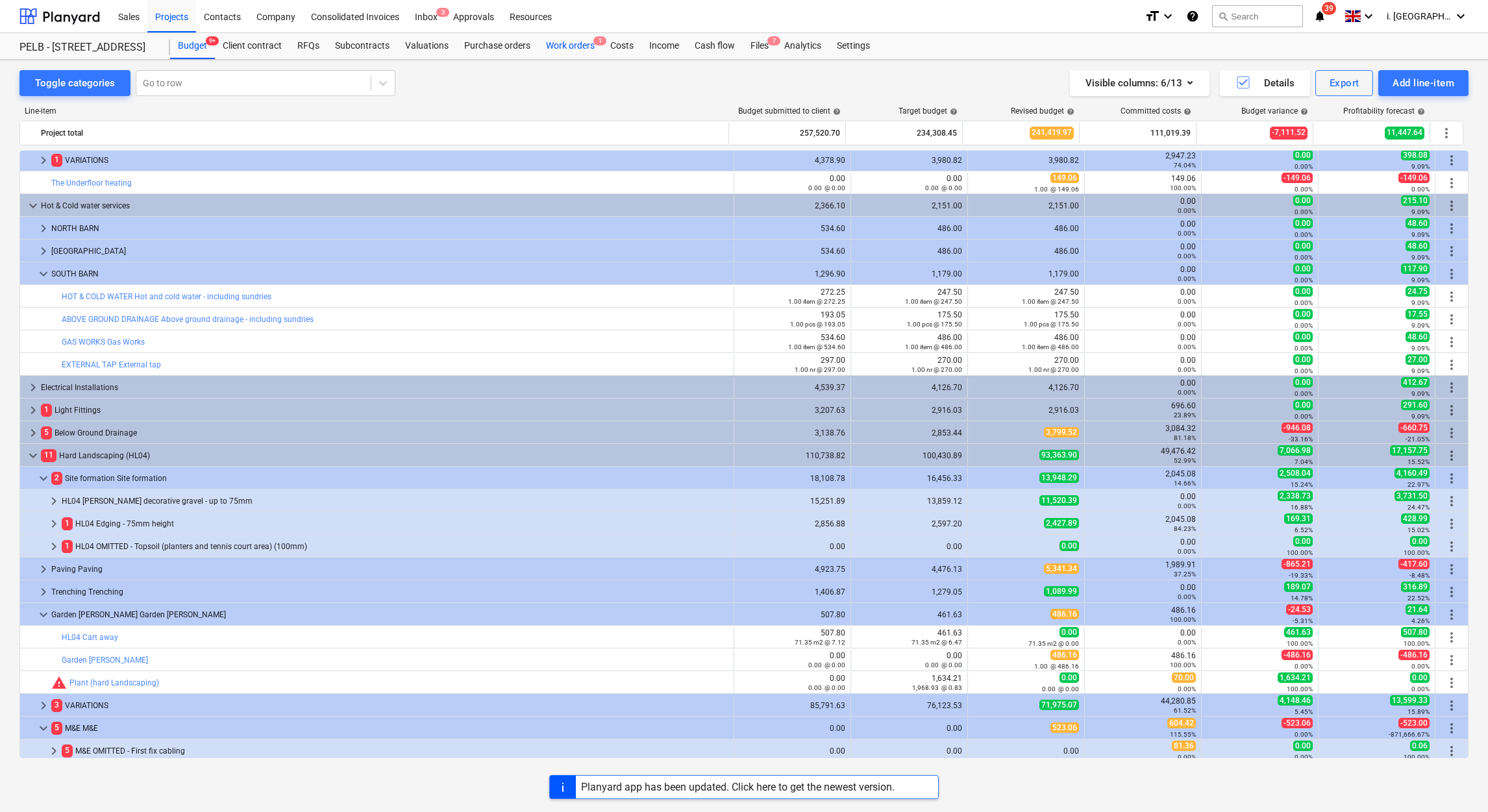
click at [572, 52] on div "Work orders 1" at bounding box center [570, 46] width 64 height 26
